Goal: Task Accomplishment & Management: Manage account settings

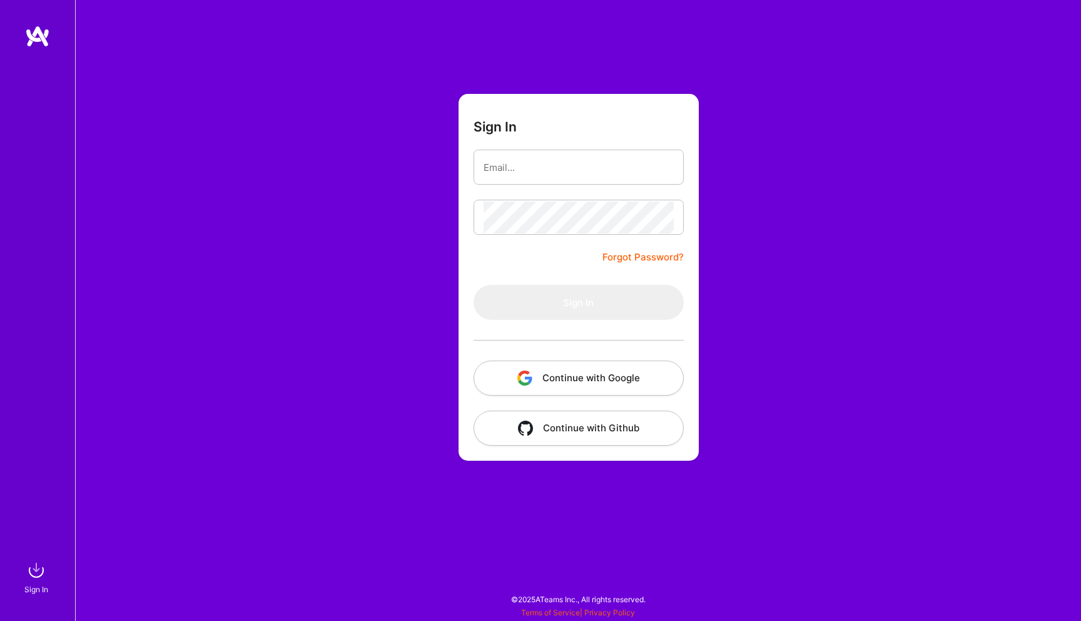
click at [504, 163] on input "email" at bounding box center [579, 167] width 190 height 32
type input "[EMAIL_ADDRESS][DOMAIN_NAME]"
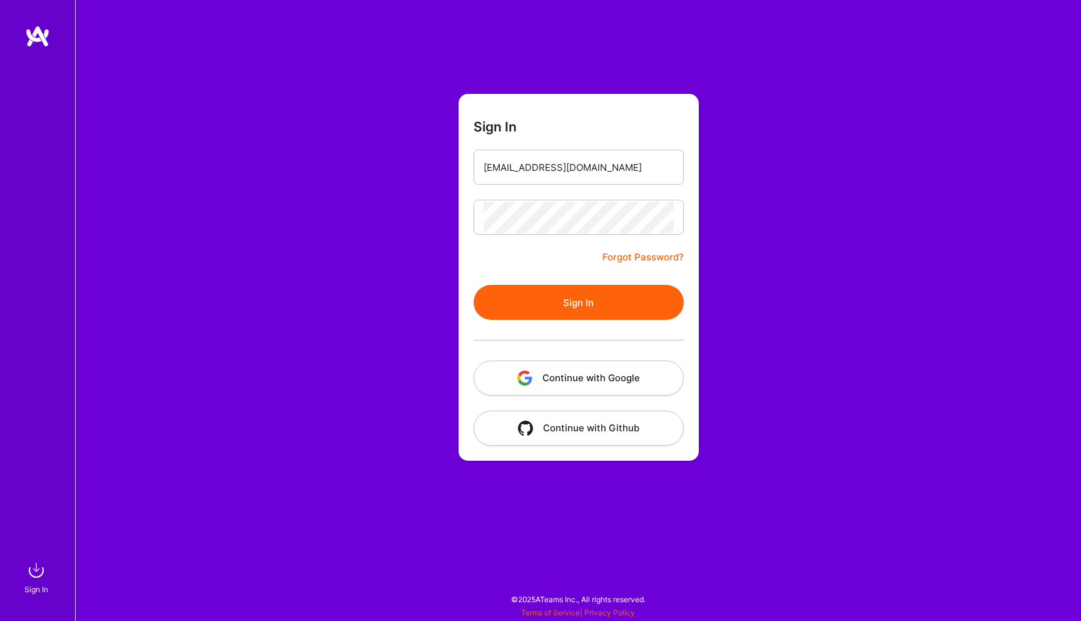
click at [542, 296] on button "Sign In" at bounding box center [579, 302] width 210 height 35
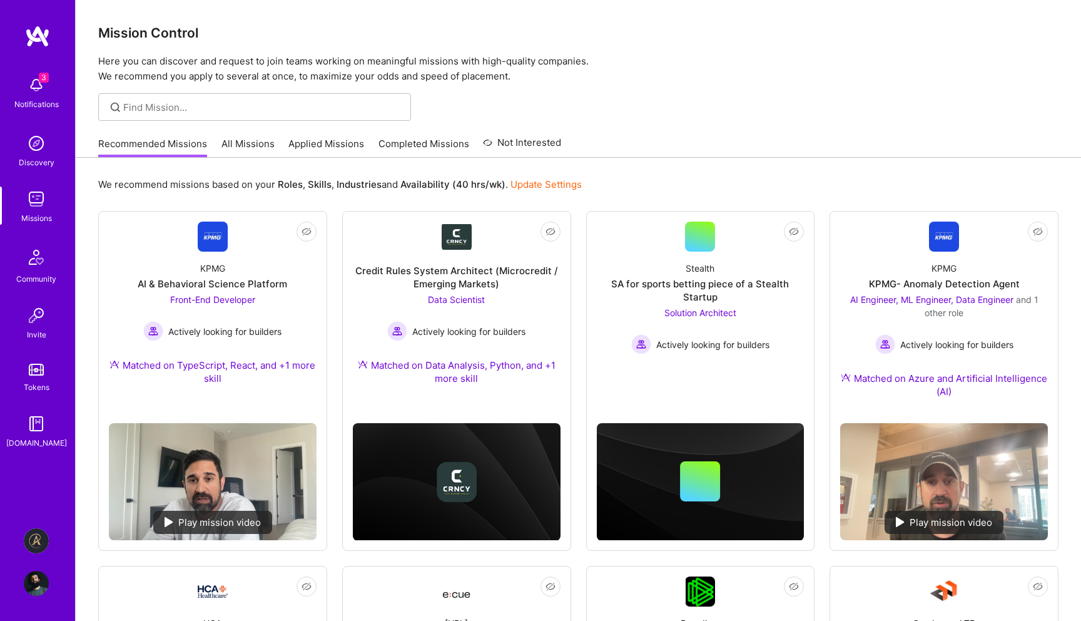
click at [38, 541] on img at bounding box center [36, 540] width 25 height 25
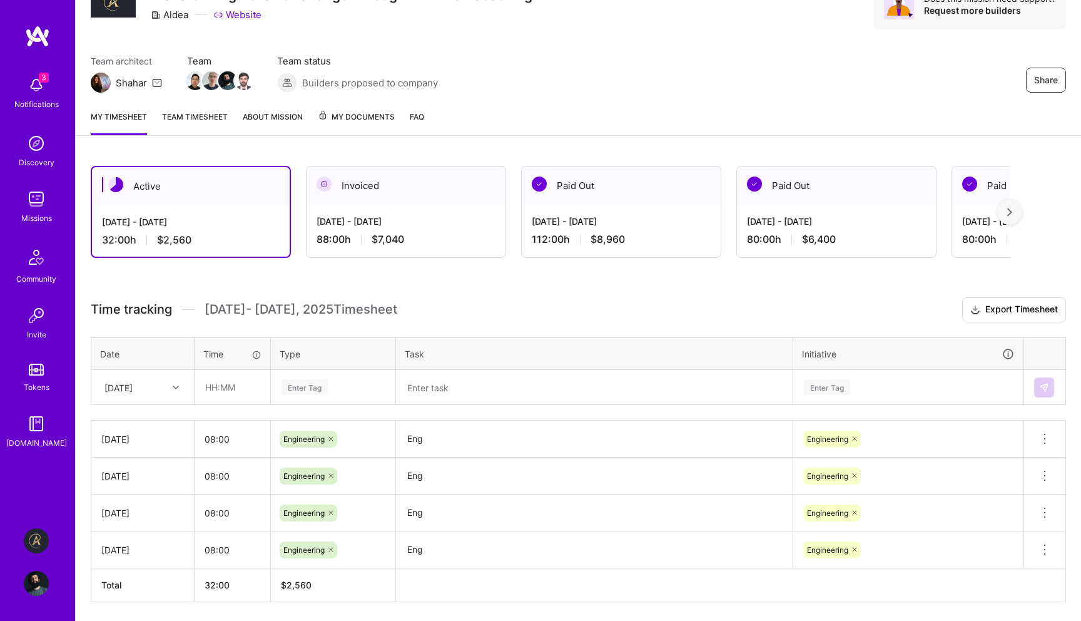
scroll to position [106, 0]
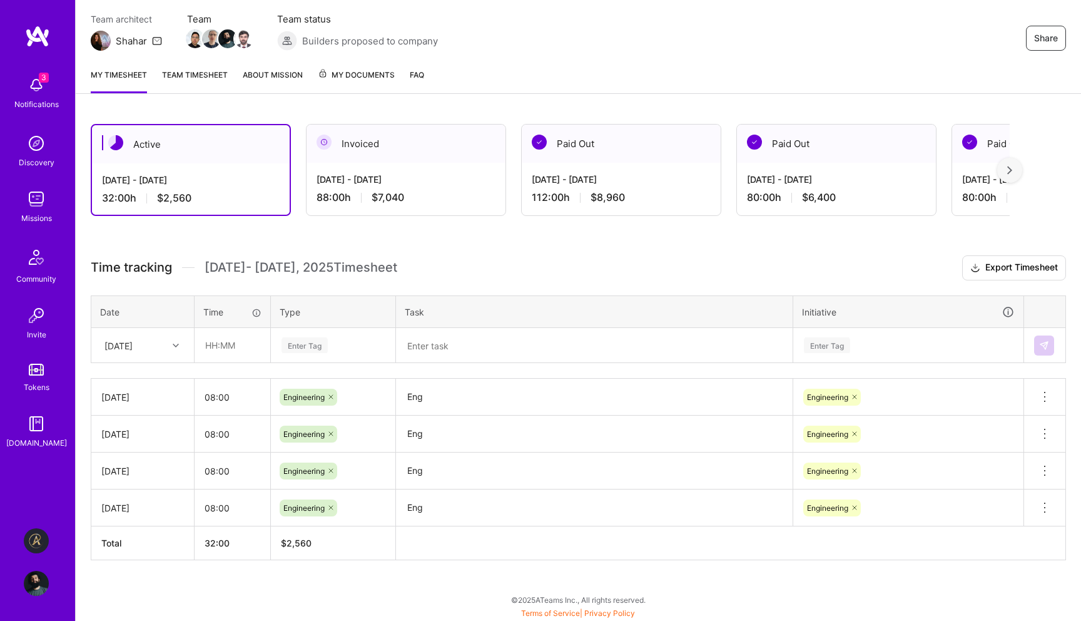
click at [160, 336] on div "[DATE]" at bounding box center [132, 345] width 69 height 21
click at [145, 601] on div "Active [DATE] - [DATE] 32:00 h $2,560 Invoiced [DATE] - [DATE] 88:00 h $7,040 P…" at bounding box center [579, 365] width 1006 height 512
click at [160, 338] on div "[DATE]" at bounding box center [132, 345] width 69 height 21
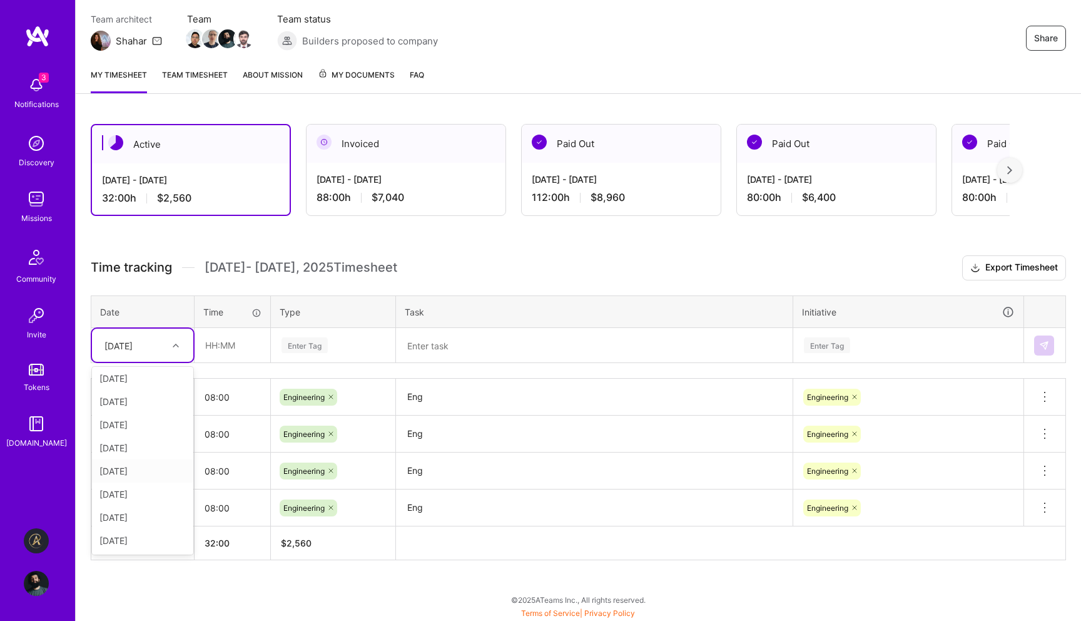
click at [126, 476] on div "[DATE]" at bounding box center [142, 470] width 101 height 23
click at [252, 350] on input "text" at bounding box center [232, 344] width 74 height 33
type input "08:00"
click at [313, 348] on div "Enter Tag" at bounding box center [305, 344] width 46 height 19
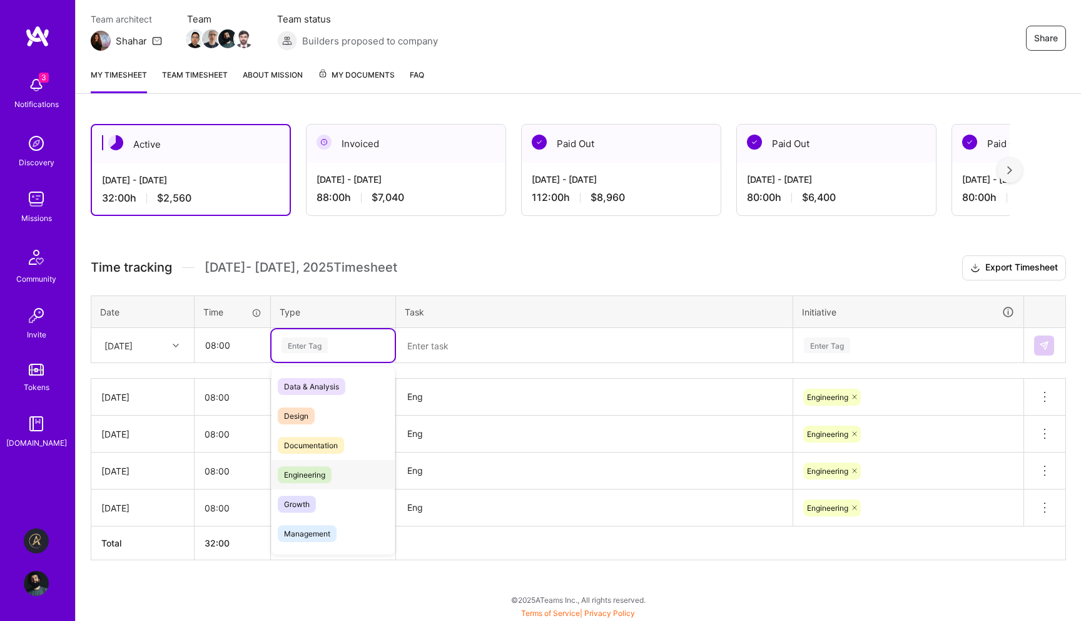
click at [310, 482] on div "Engineering" at bounding box center [333, 474] width 123 height 29
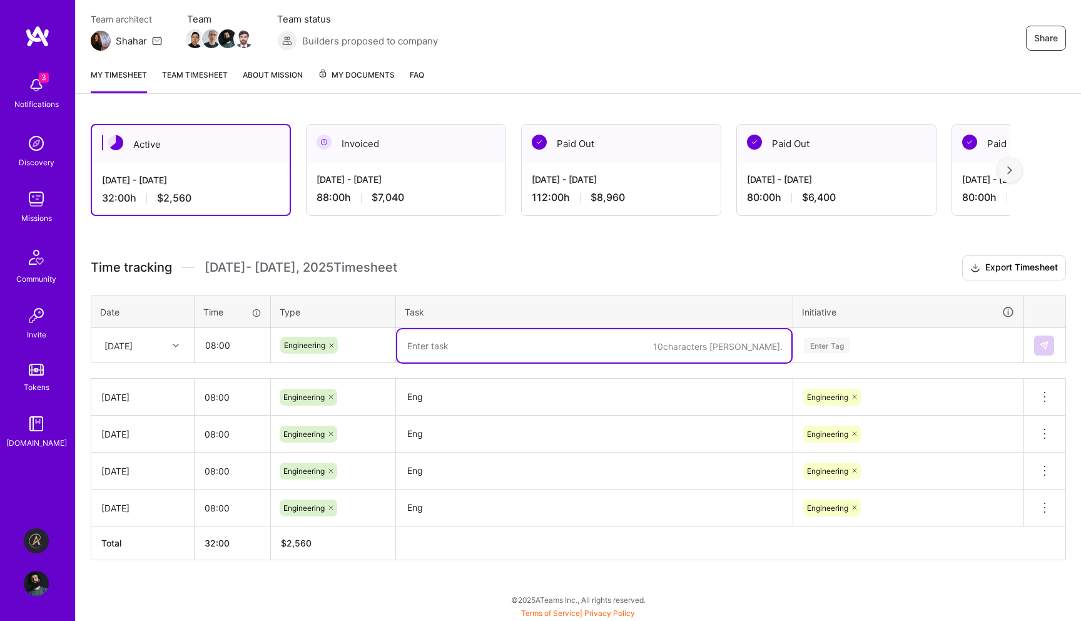
click at [445, 348] on textarea at bounding box center [594, 345] width 394 height 33
type textarea "Eng."
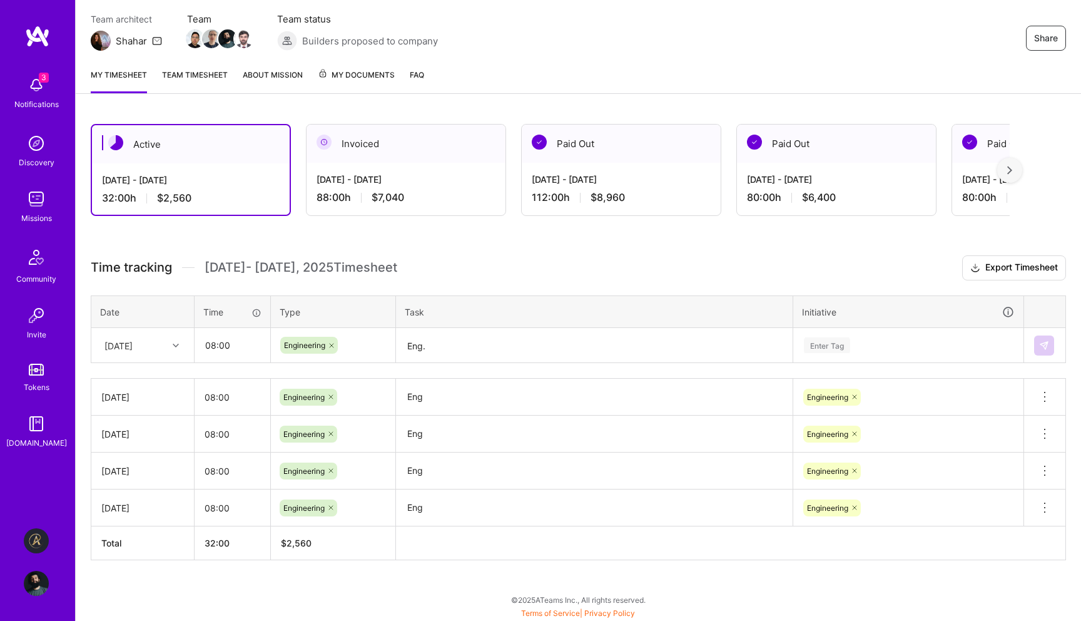
click at [930, 323] on th "Initiative" at bounding box center [908, 311] width 231 height 33
click at [919, 337] on div "Enter Tag" at bounding box center [908, 345] width 211 height 16
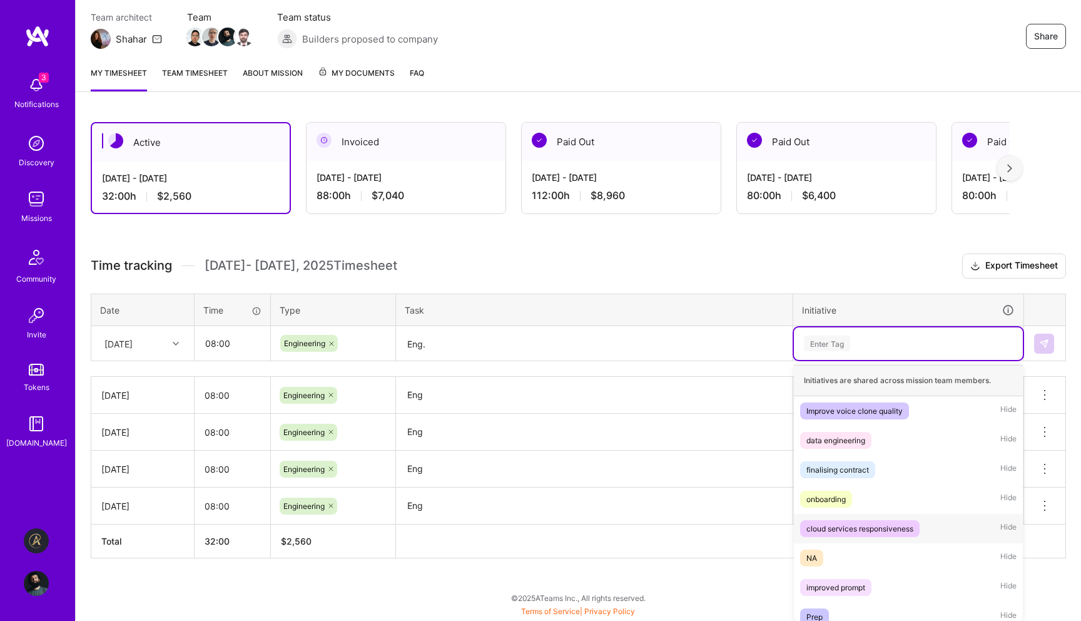
scroll to position [69, 0]
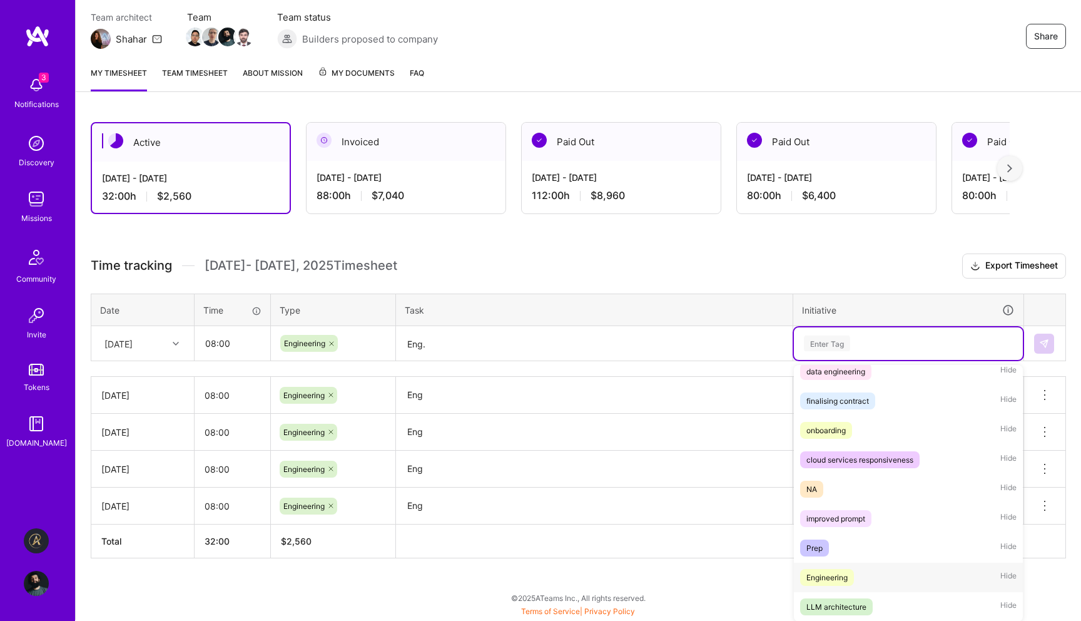
click at [865, 583] on div "Engineering Hide" at bounding box center [908, 577] width 229 height 29
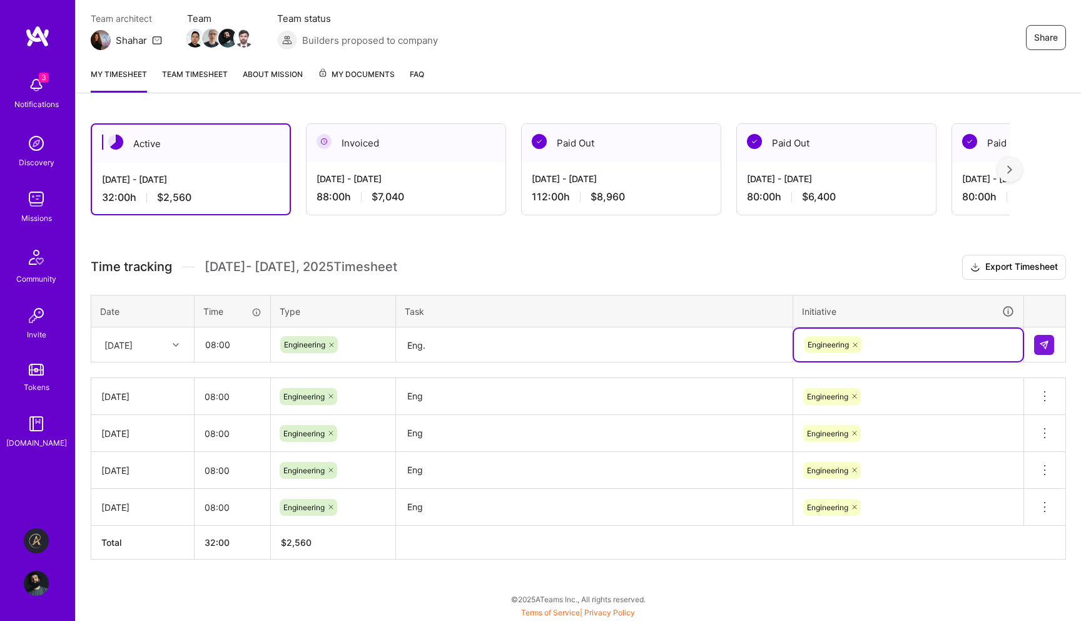
scroll to position [106, 0]
click at [1040, 350] on button at bounding box center [1044, 345] width 20 height 20
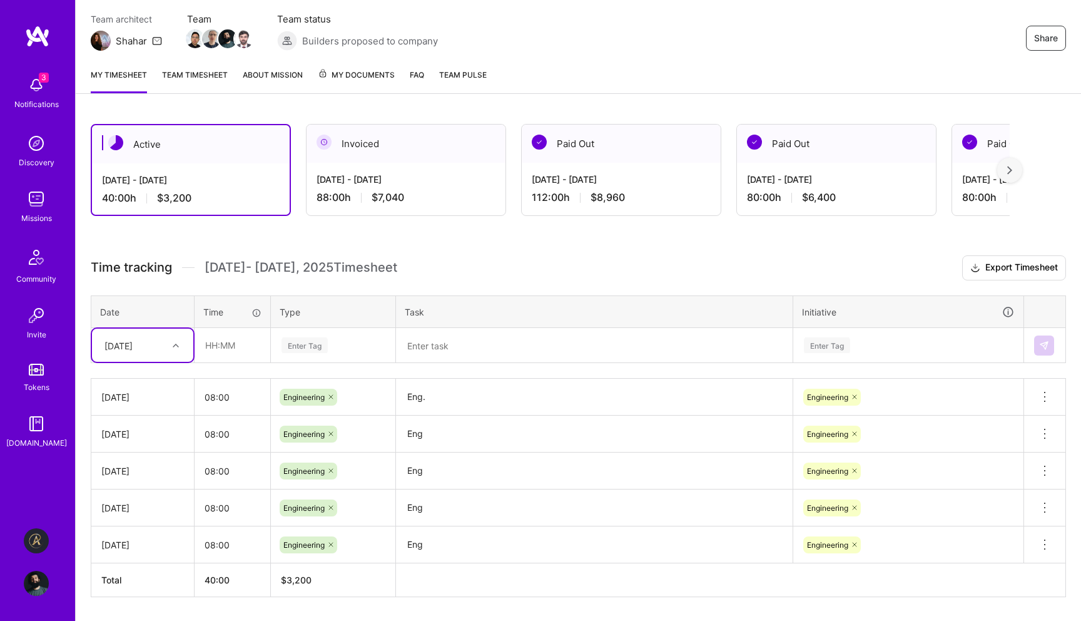
click at [152, 344] on div "[DATE]" at bounding box center [132, 345] width 69 height 21
click at [145, 606] on div "Active [DATE] - [DATE] 40:00 h $3,200 Invoiced [DATE] - [DATE] 88:00 h $7,040 P…" at bounding box center [579, 383] width 1006 height 549
click at [160, 337] on div "[DATE]" at bounding box center [132, 345] width 69 height 21
click at [152, 615] on div "Active [DATE] - [DATE] 40:00 h $3,200 Invoiced [DATE] - [DATE] 88:00 h $7,040 P…" at bounding box center [579, 383] width 1006 height 549
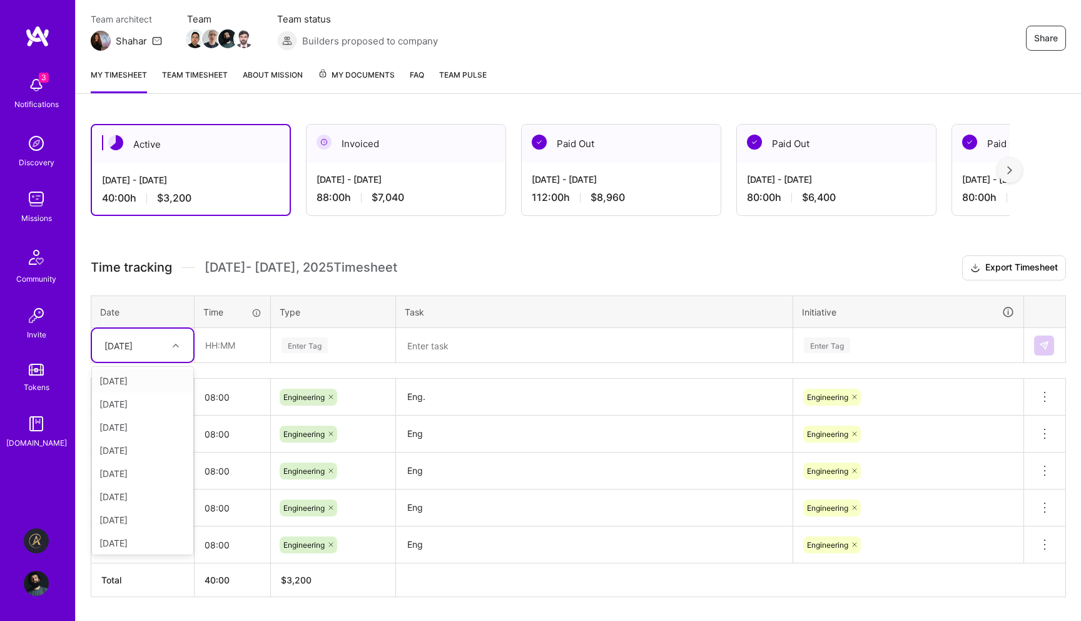
click at [133, 339] on div "[DATE]" at bounding box center [118, 345] width 28 height 13
click at [170, 606] on div "Active [DATE] - [DATE] 40:00 h $3,200 Invoiced [DATE] - [DATE] 88:00 h $7,040 P…" at bounding box center [579, 383] width 1006 height 549
click at [150, 349] on div "[DATE]" at bounding box center [132, 345] width 69 height 21
click at [179, 298] on th "Date" at bounding box center [142, 311] width 103 height 33
click at [166, 347] on div "[DATE]" at bounding box center [132, 345] width 69 height 21
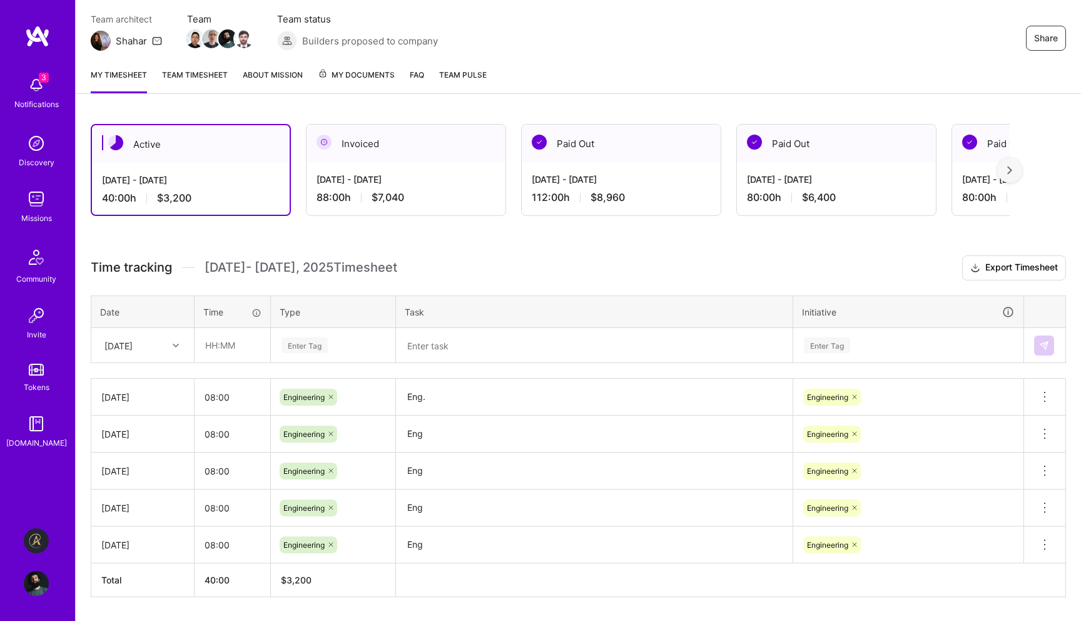
click at [158, 616] on div "Active [DATE] - [DATE] 40:00 h $3,200 Invoiced [DATE] - [DATE] 88:00 h $7,040 P…" at bounding box center [579, 383] width 1006 height 549
click at [170, 345] on div at bounding box center [177, 345] width 19 height 16
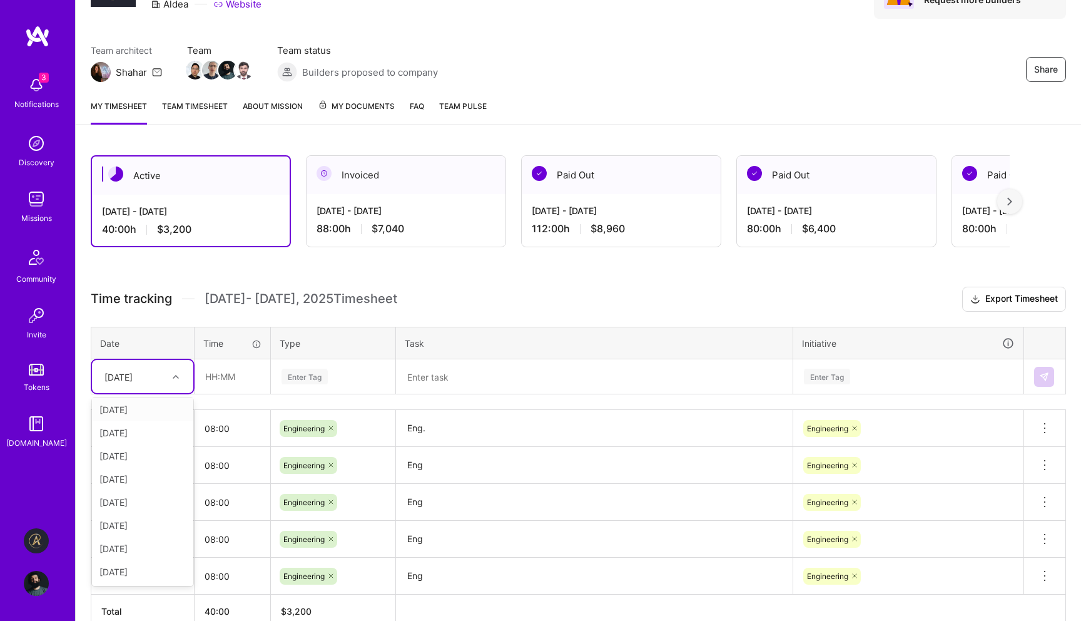
scroll to position [72, 0]
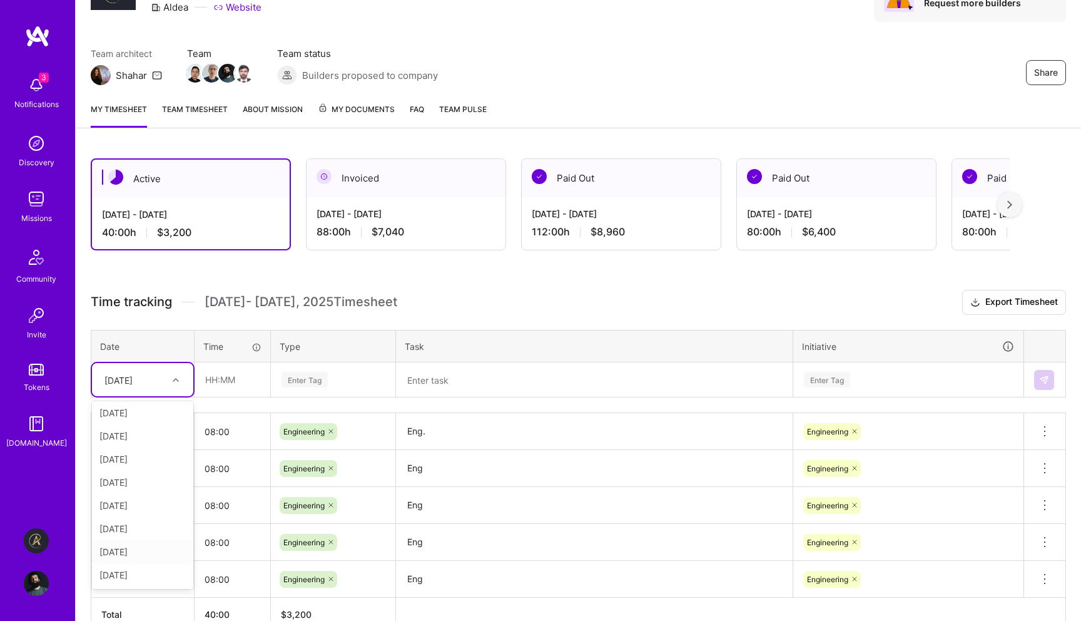
click at [140, 549] on div "[DATE]" at bounding box center [142, 551] width 101 height 23
click at [247, 372] on input "text" at bounding box center [232, 379] width 74 height 33
type input "08:00"
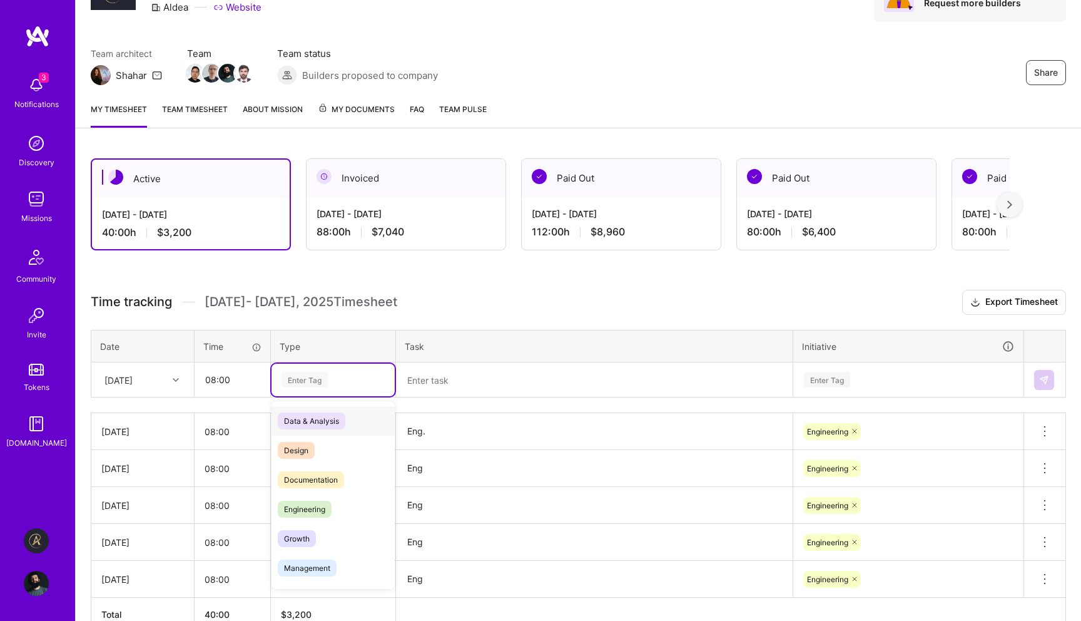
click at [302, 382] on div "Enter Tag" at bounding box center [305, 379] width 46 height 19
click at [308, 505] on span "Engineering" at bounding box center [305, 509] width 54 height 17
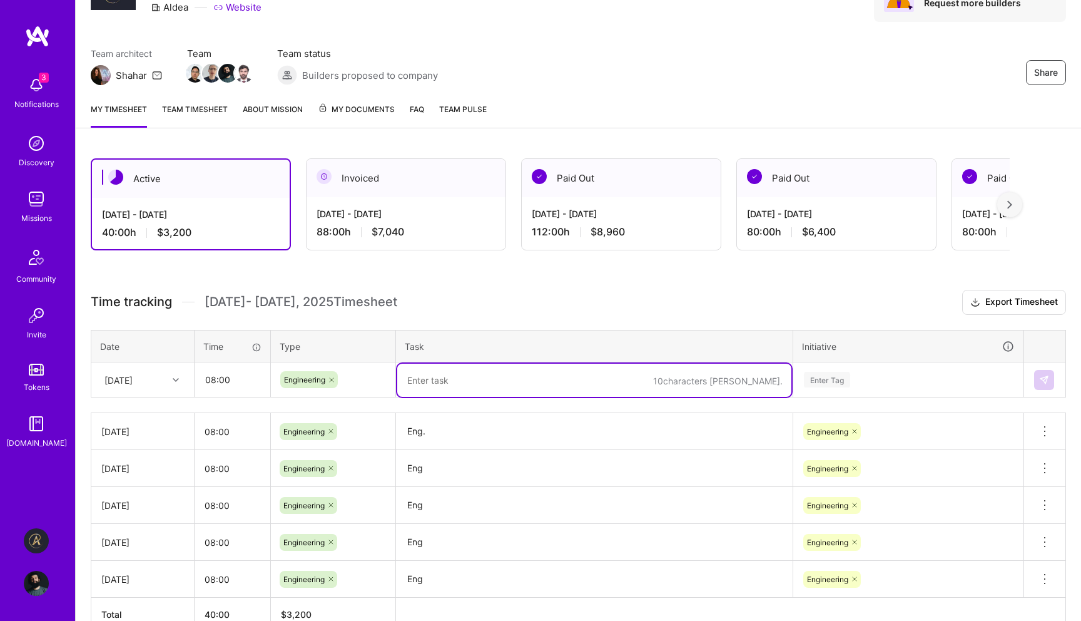
click at [461, 387] on textarea at bounding box center [594, 380] width 394 height 33
type textarea "Eng ."
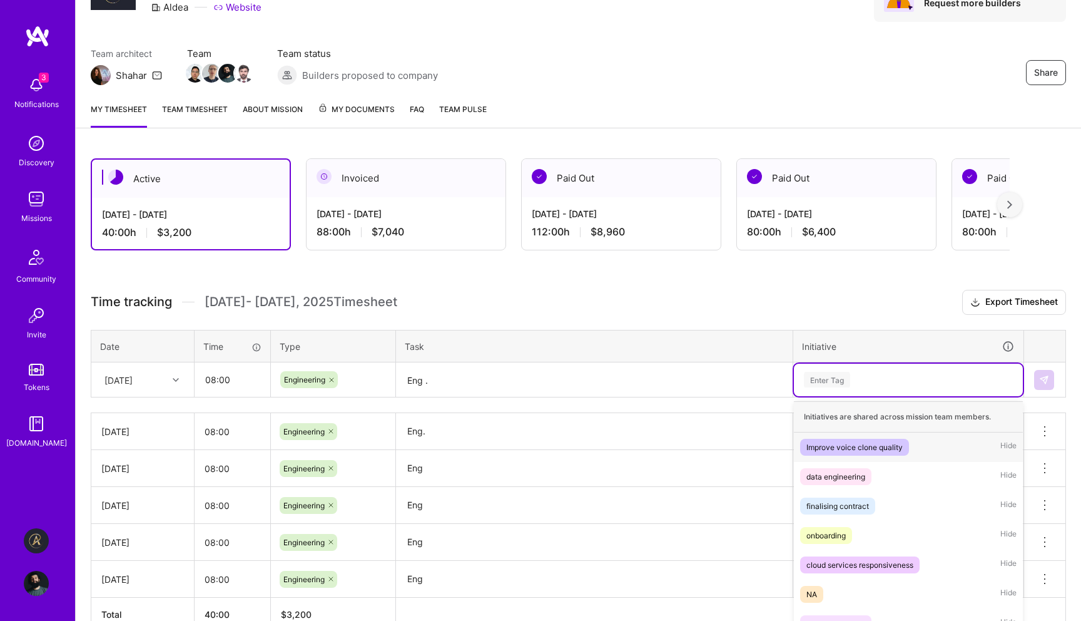
scroll to position [113, 0]
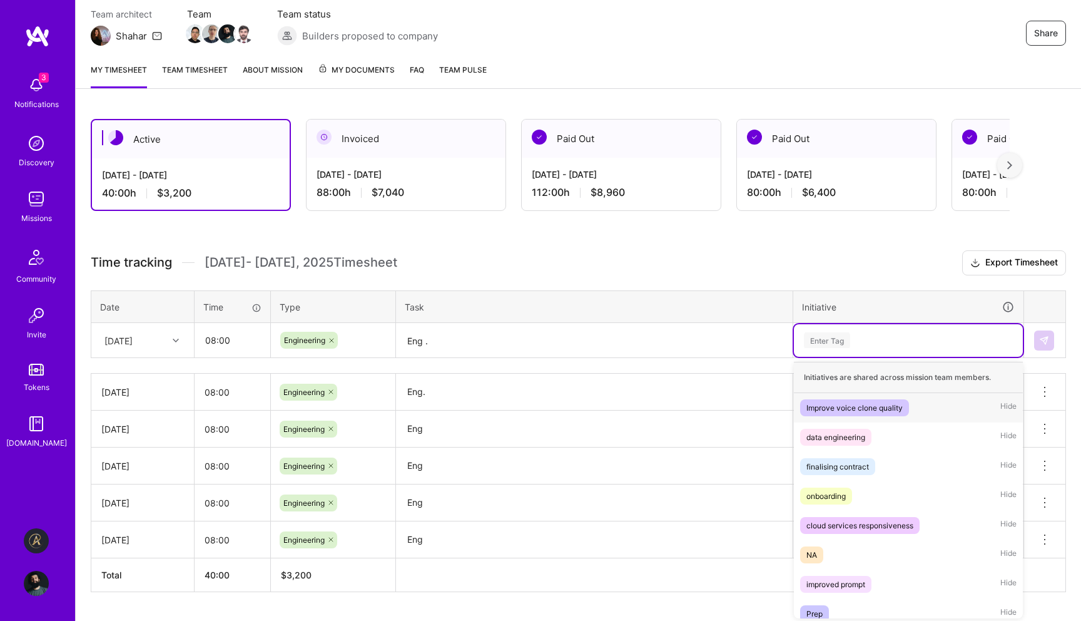
click at [871, 357] on div "option Engineering, selected. option Improve voice clone quality focused, 1 of …" at bounding box center [908, 340] width 229 height 33
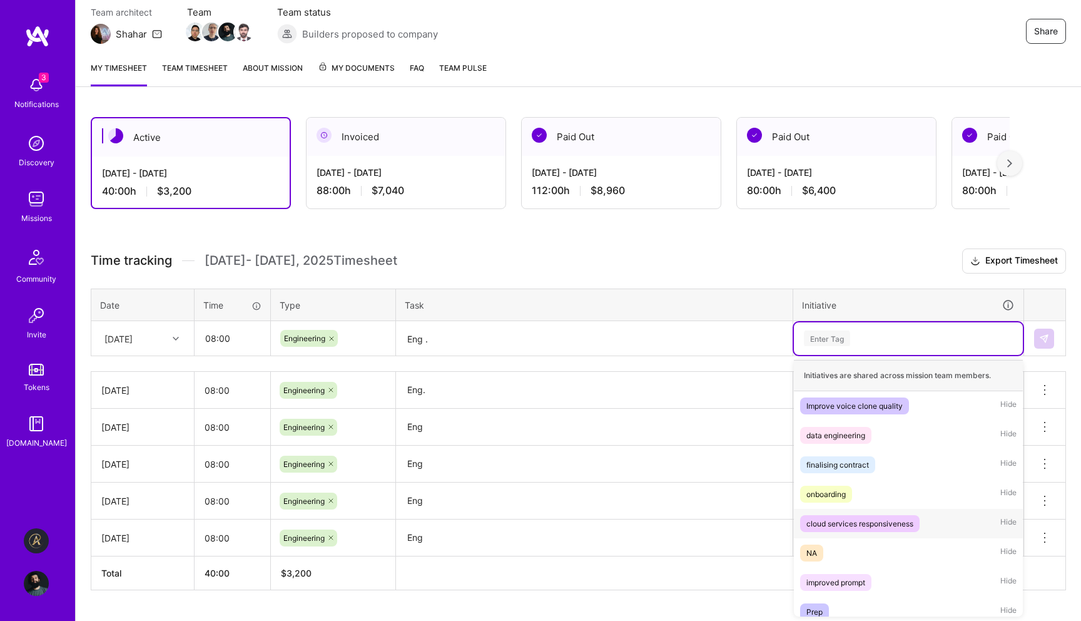
scroll to position [69, 0]
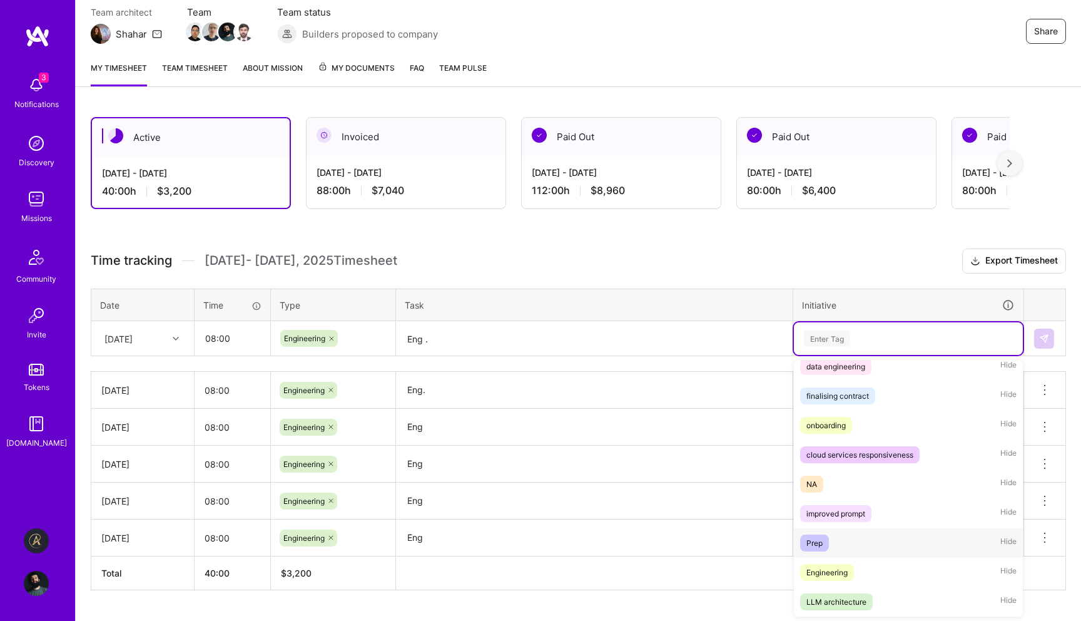
click at [848, 555] on div "Prep Hide" at bounding box center [908, 542] width 229 height 29
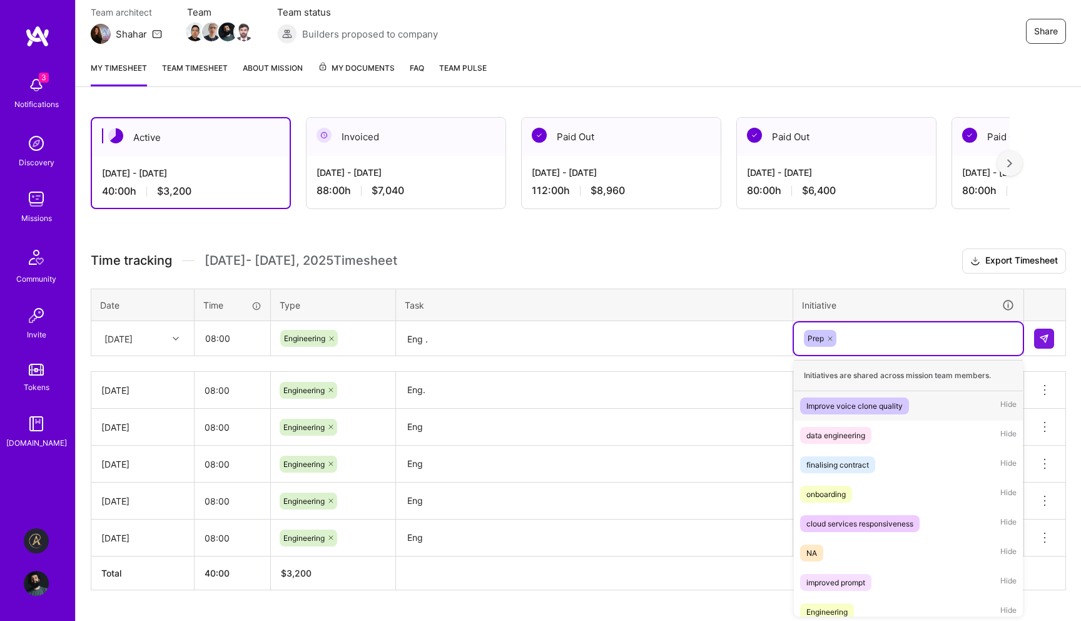
click at [870, 328] on div "Prep" at bounding box center [908, 337] width 211 height 19
click at [833, 343] on div at bounding box center [830, 338] width 13 height 17
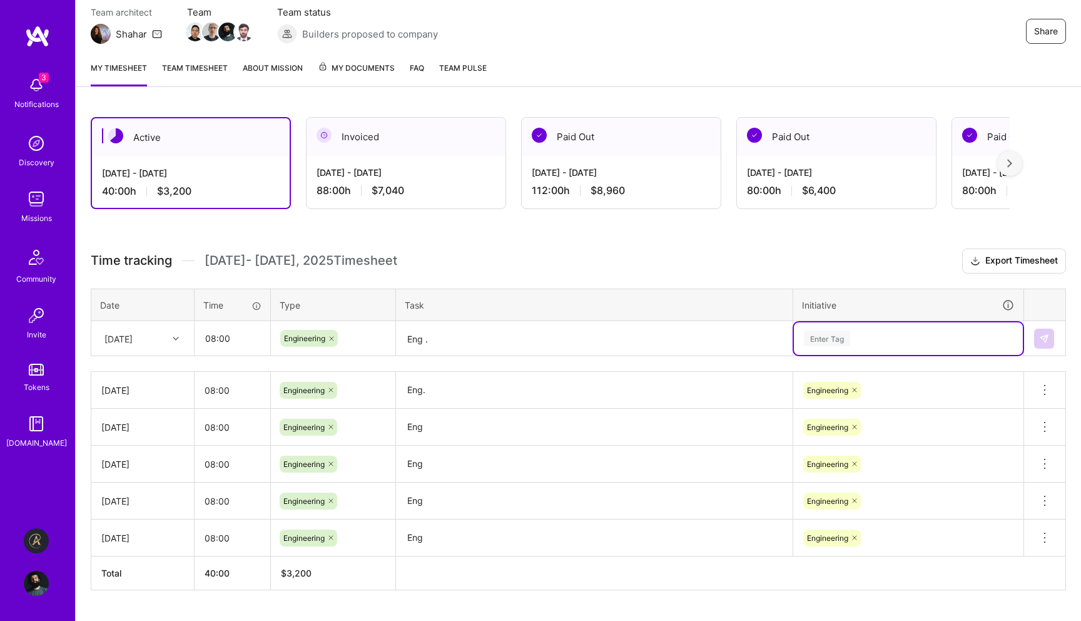
click at [832, 340] on div "Enter Tag" at bounding box center [827, 337] width 46 height 19
click at [835, 333] on div "Enter Tag" at bounding box center [827, 337] width 46 height 19
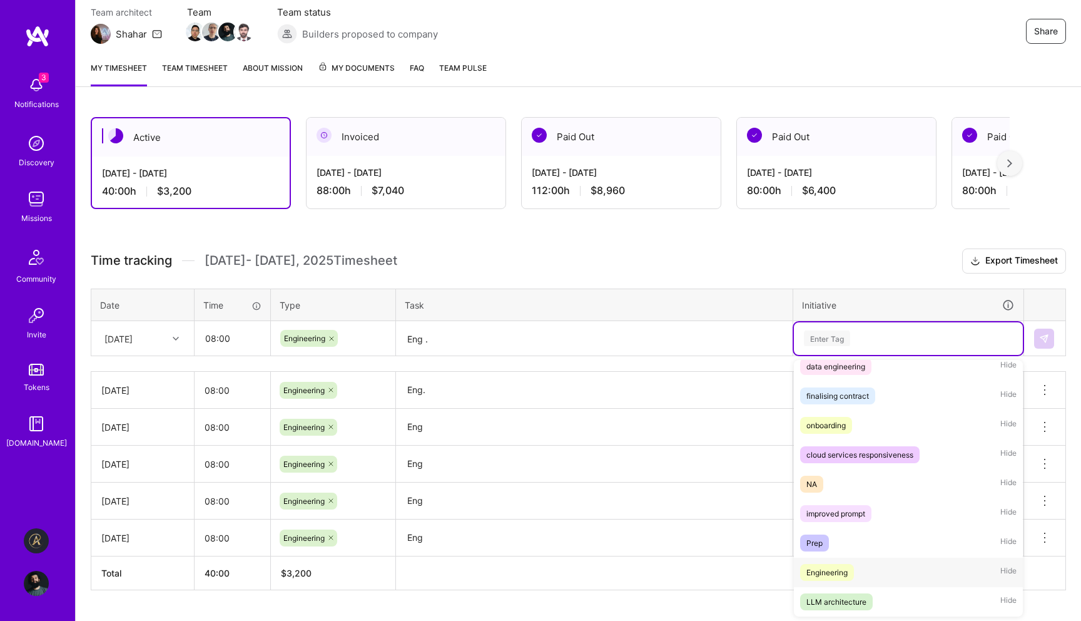
click at [840, 574] on div "Engineering" at bounding box center [827, 572] width 41 height 13
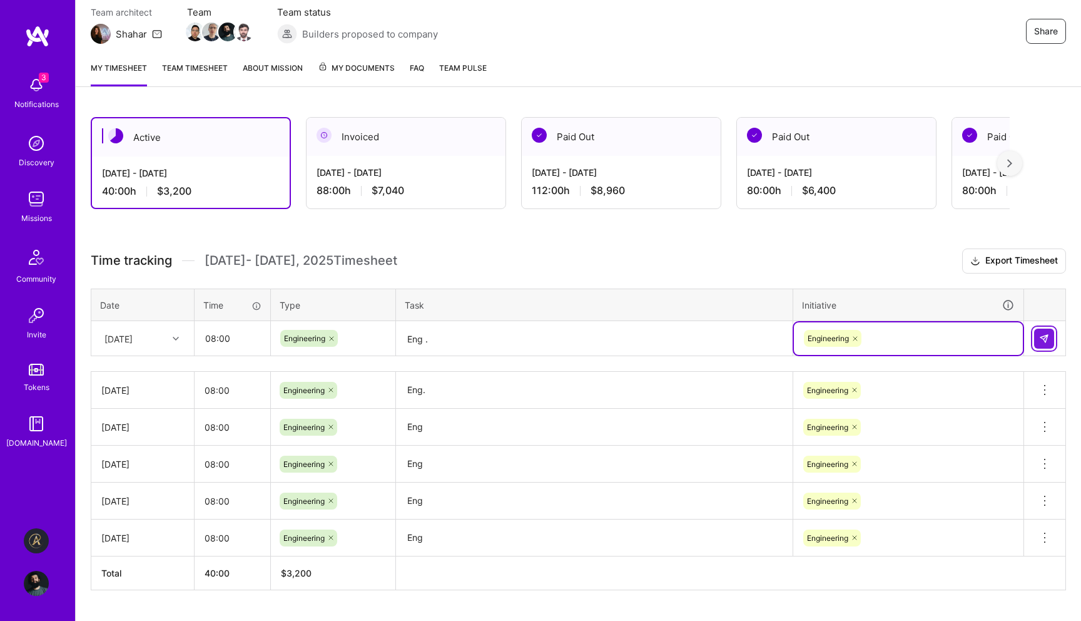
click at [1050, 333] on button at bounding box center [1044, 338] width 20 height 20
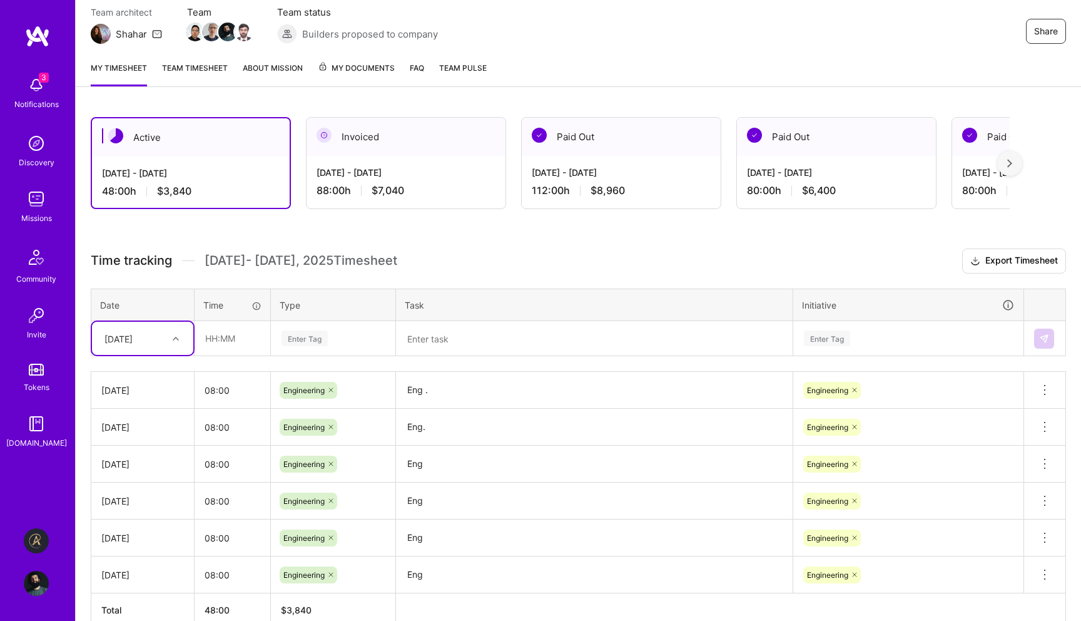
click at [143, 351] on div "[DATE]" at bounding box center [142, 338] width 101 height 33
click at [132, 528] on div "[DATE]" at bounding box center [142, 533] width 101 height 23
click at [249, 345] on input "text" at bounding box center [232, 338] width 74 height 33
type input "08:00"
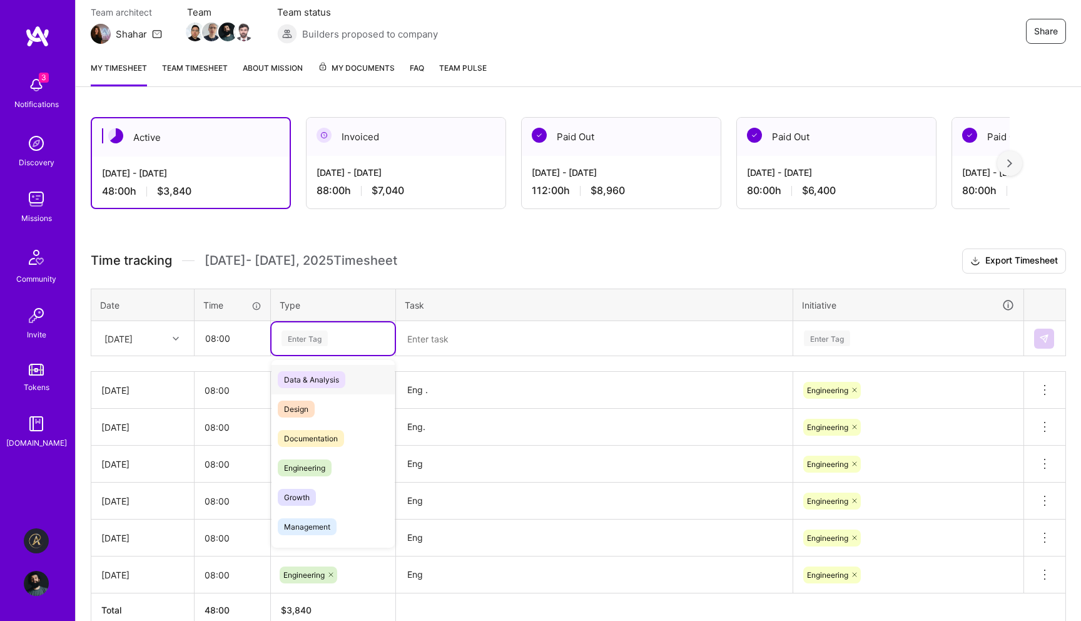
click at [294, 340] on div "Enter Tag" at bounding box center [305, 337] width 46 height 19
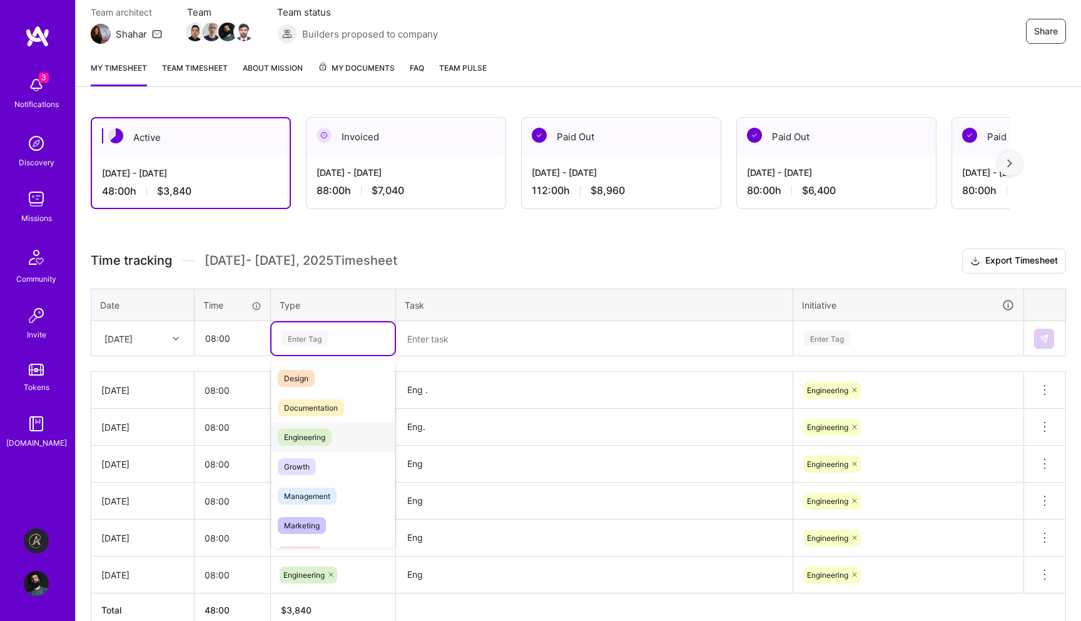
click at [322, 439] on span "Engineering" at bounding box center [305, 437] width 54 height 17
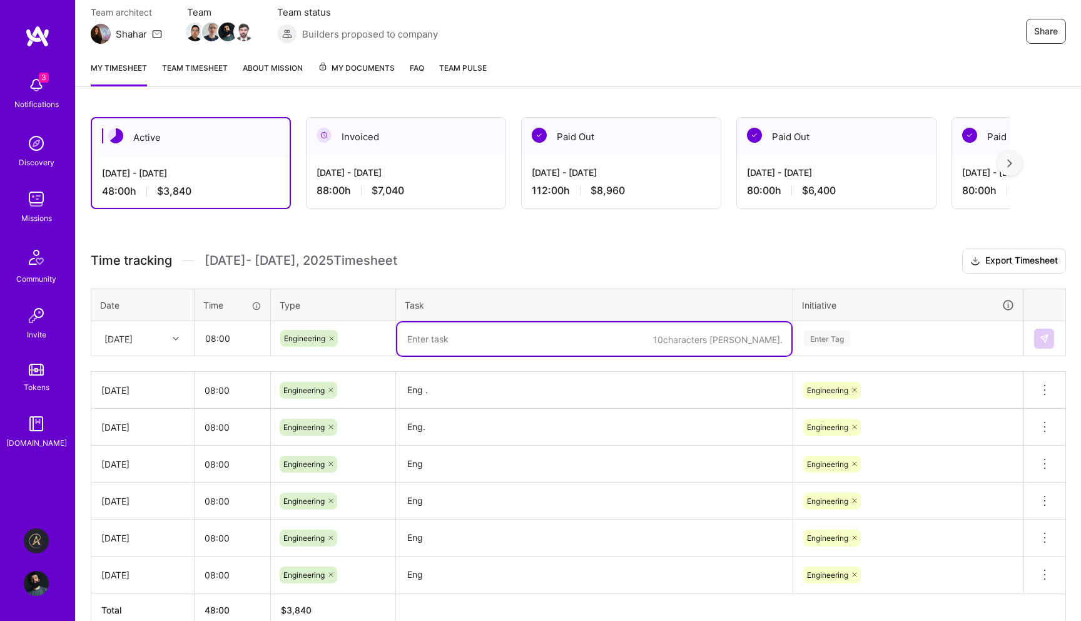
click at [444, 342] on textarea at bounding box center [594, 338] width 394 height 33
type textarea "Eng."
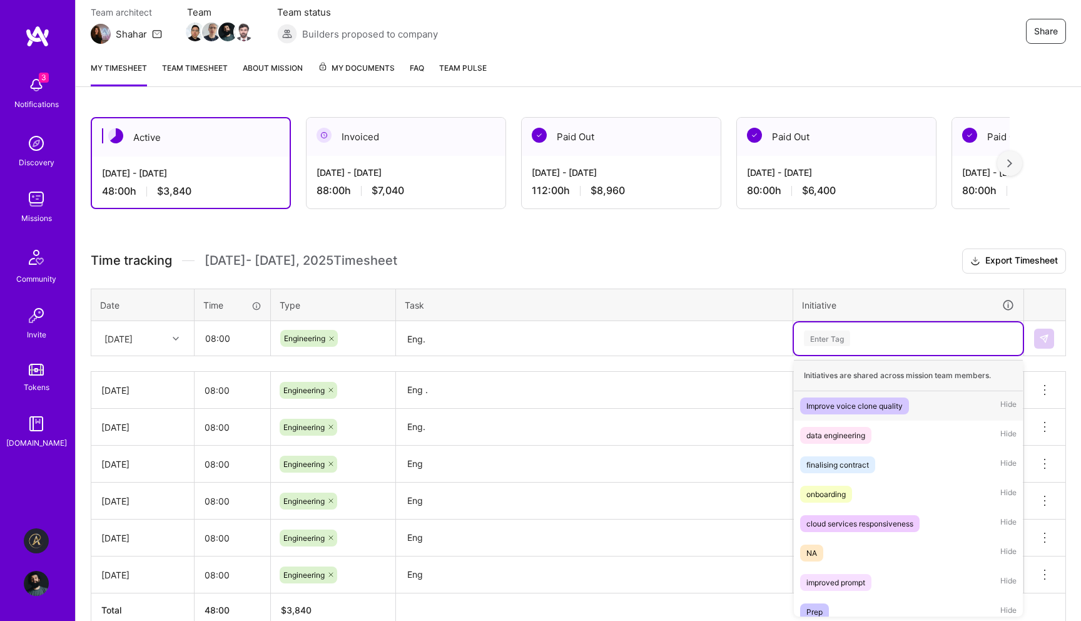
click at [890, 332] on div "Enter Tag" at bounding box center [908, 338] width 211 height 16
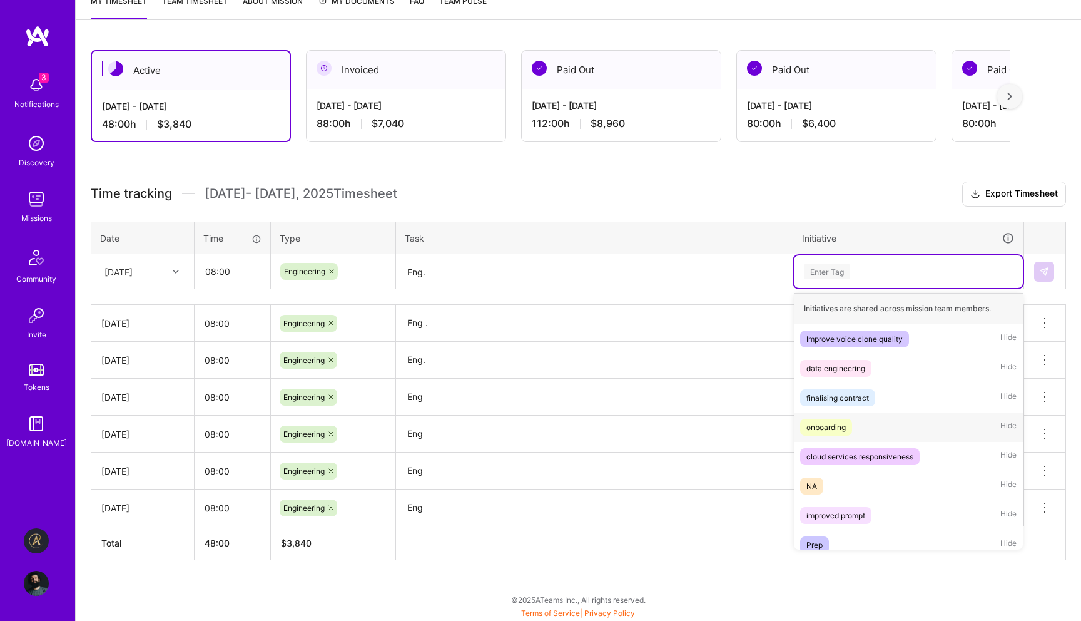
scroll to position [69, 0]
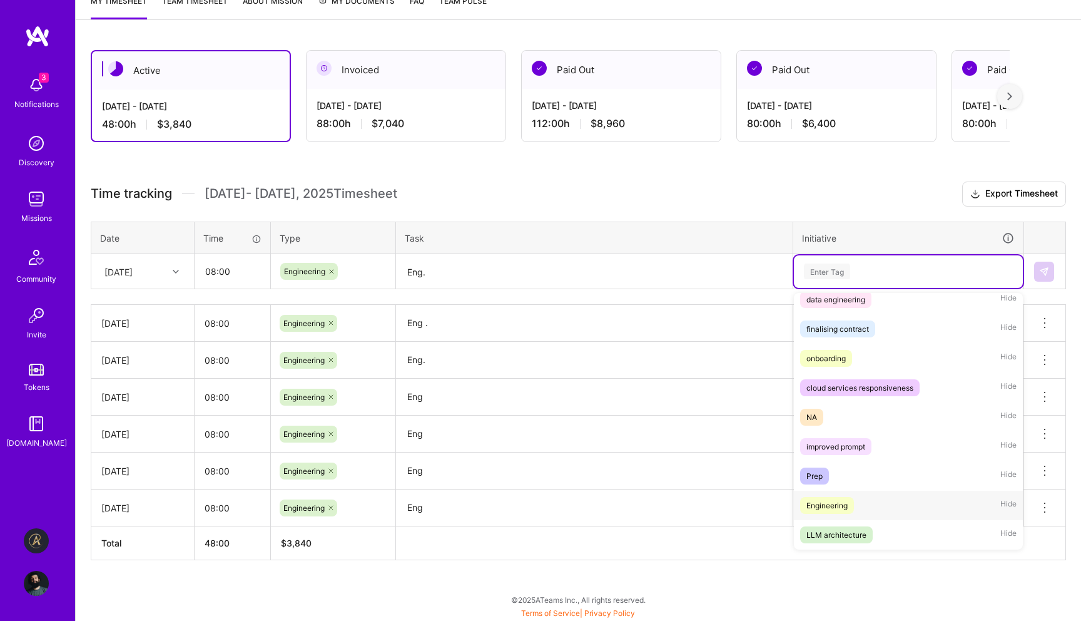
click at [836, 507] on div "Engineering" at bounding box center [827, 505] width 41 height 13
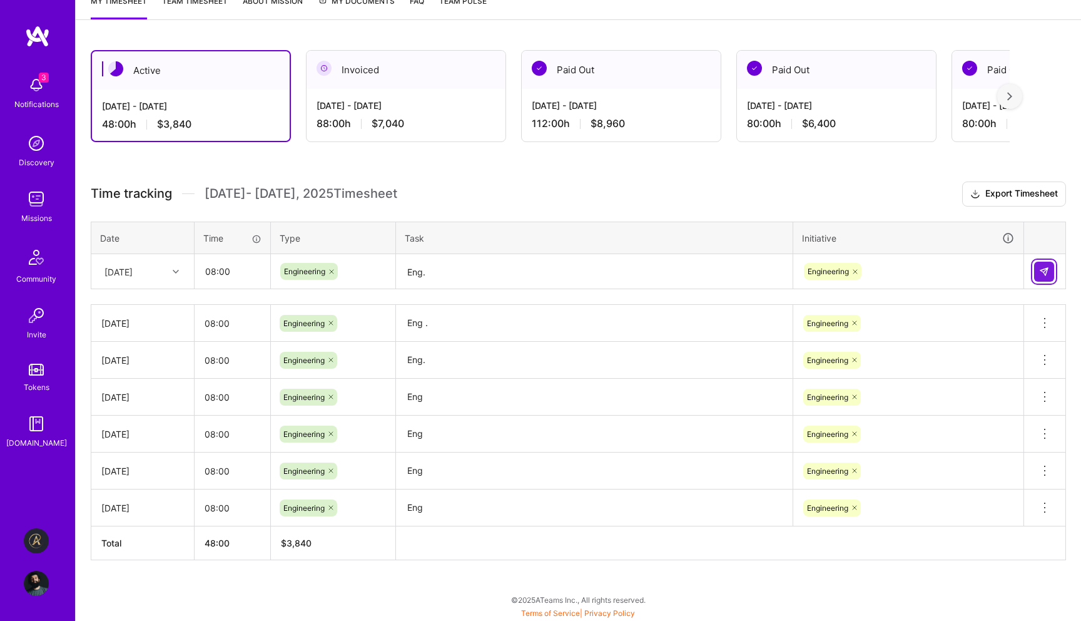
click at [1052, 273] on button at bounding box center [1044, 272] width 20 height 20
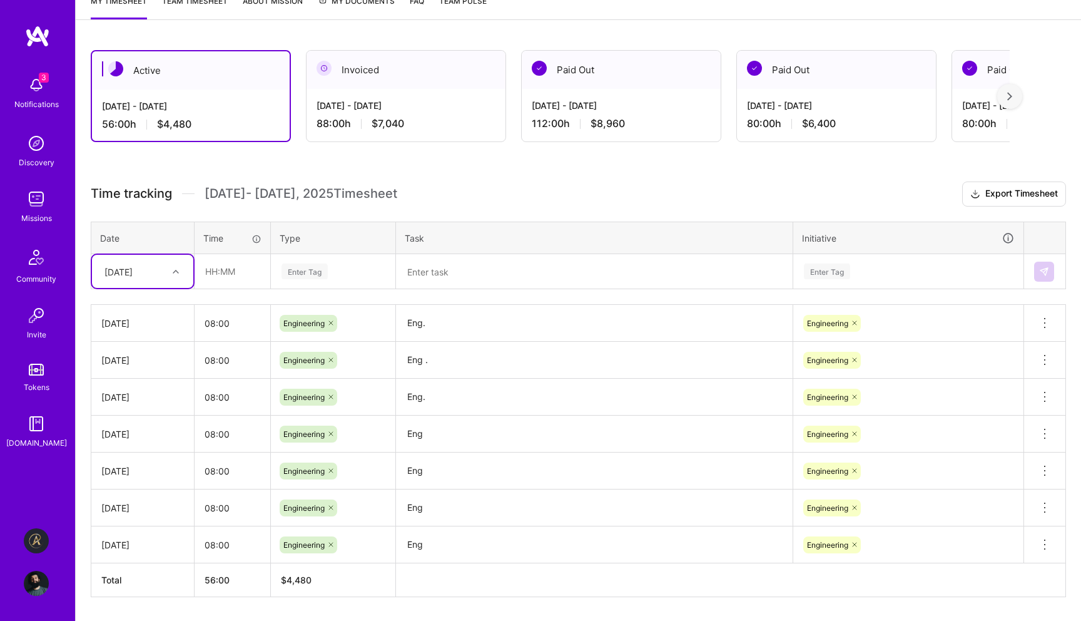
scroll to position [0, 0]
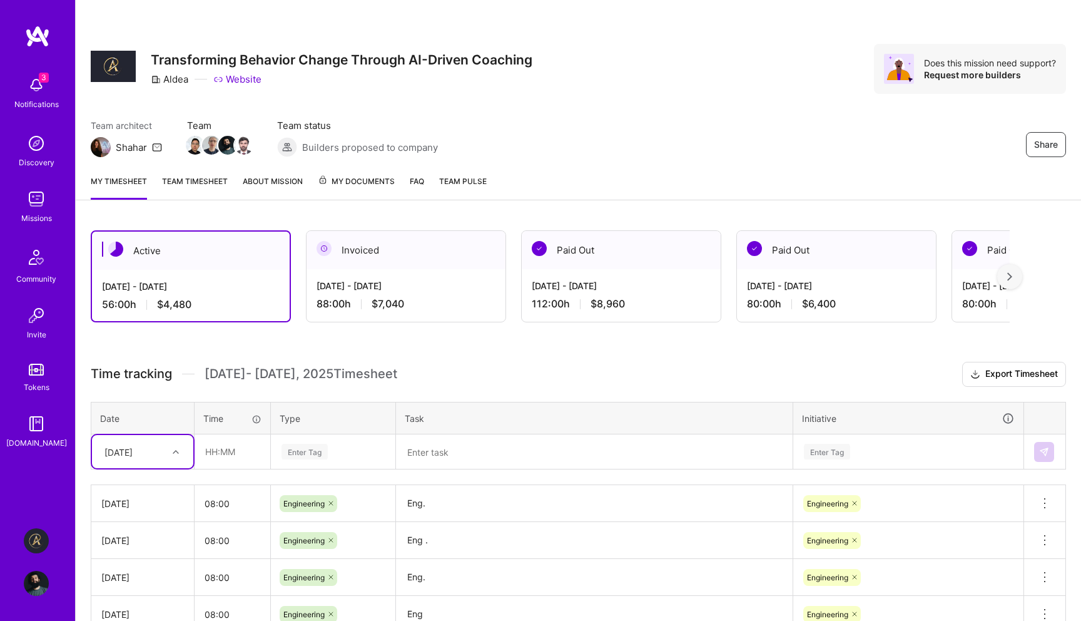
click at [45, 578] on img at bounding box center [36, 583] width 25 height 25
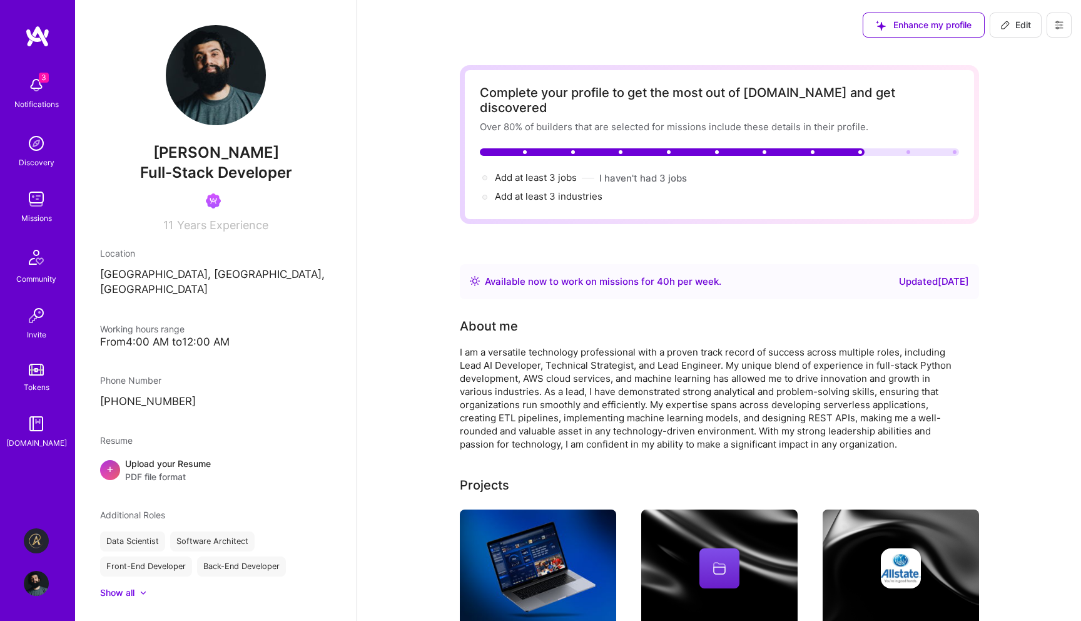
click at [1067, 28] on button at bounding box center [1059, 25] width 25 height 25
click at [1009, 114] on button "Log Out" at bounding box center [1025, 117] width 94 height 32
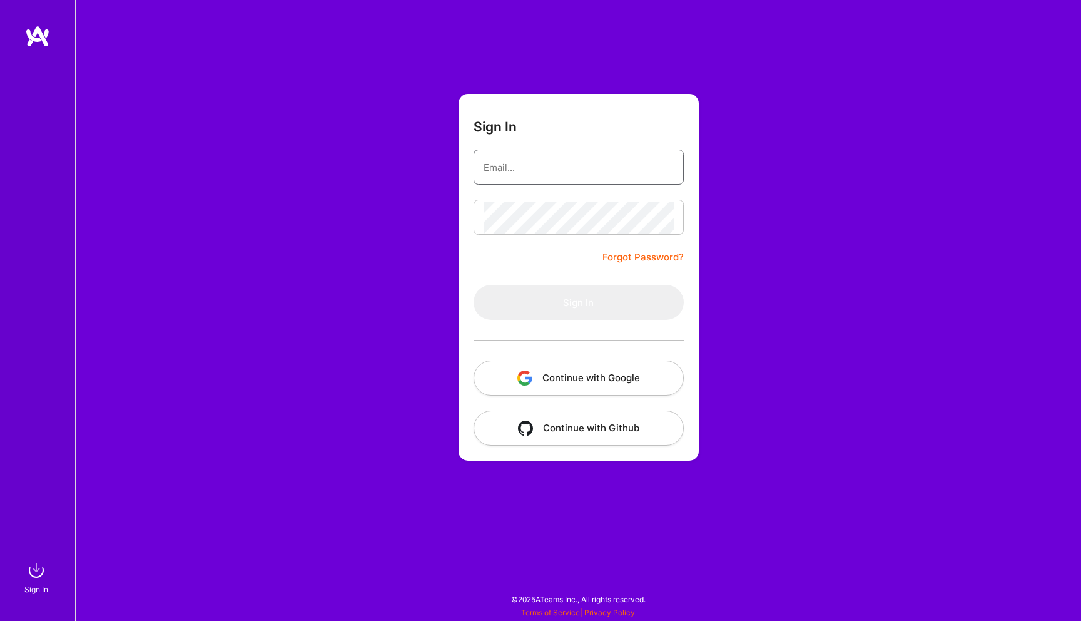
click at [584, 167] on input "email" at bounding box center [579, 167] width 190 height 32
type input "sattiq@alphanb.com"
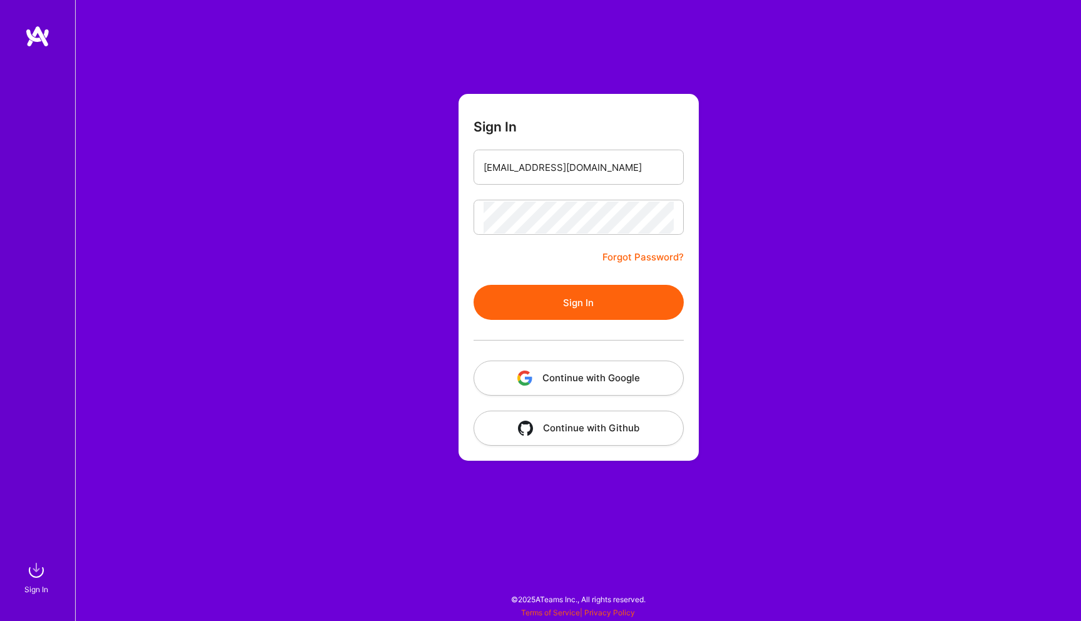
click at [585, 328] on div at bounding box center [579, 340] width 210 height 41
click at [588, 300] on button "Sign In" at bounding box center [579, 302] width 210 height 35
